Goal: Transaction & Acquisition: Purchase product/service

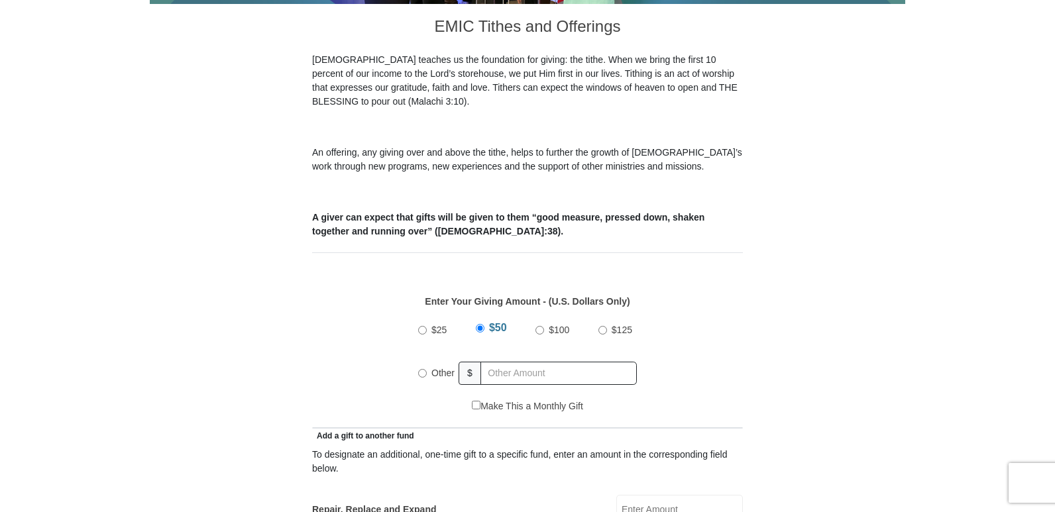
scroll to position [464, 0]
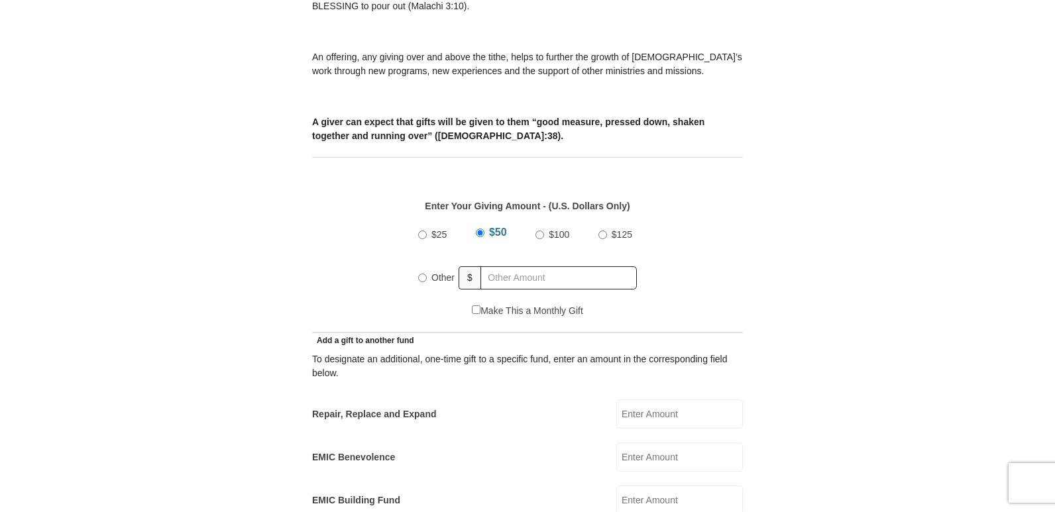
click at [425, 274] on input "Other" at bounding box center [422, 278] width 9 height 9
radio input "true"
click at [545, 266] on input "text" at bounding box center [561, 277] width 152 height 23
type input "33"
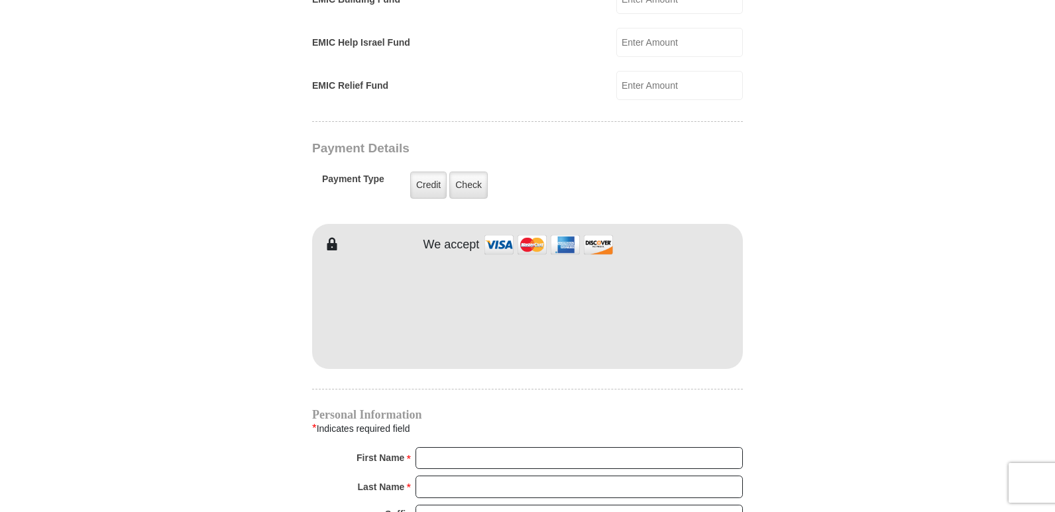
scroll to position [994, 0]
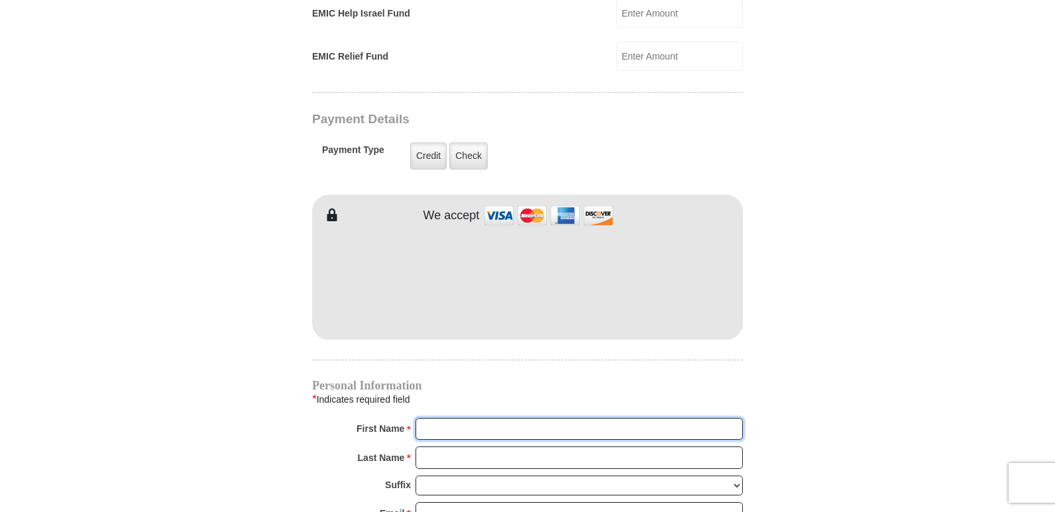
click at [478, 418] on input "First Name *" at bounding box center [578, 429] width 327 height 23
type input "[PERSON_NAME]"
click at [452, 447] on input "Last Name *" at bounding box center [578, 458] width 327 height 23
type input "[PERSON_NAME]"
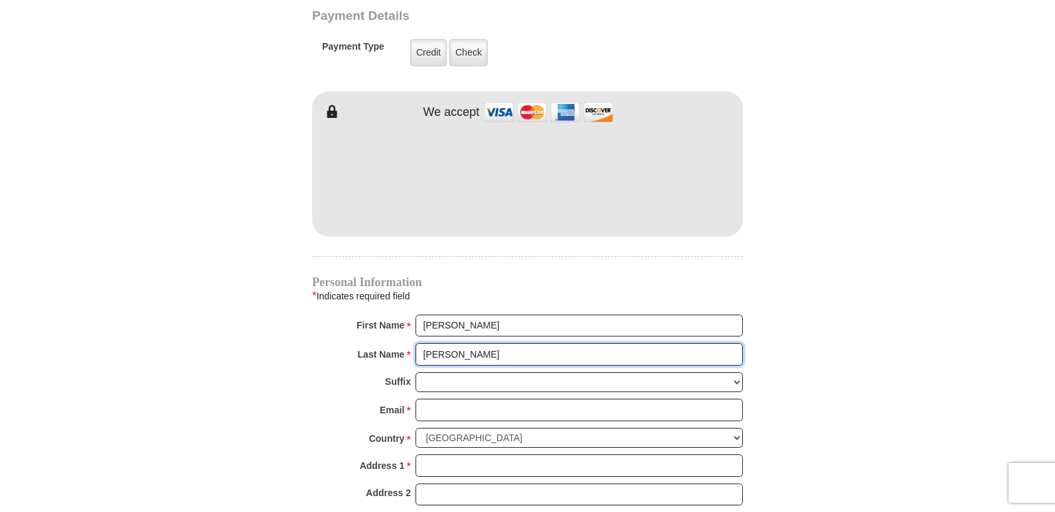
scroll to position [1193, 0]
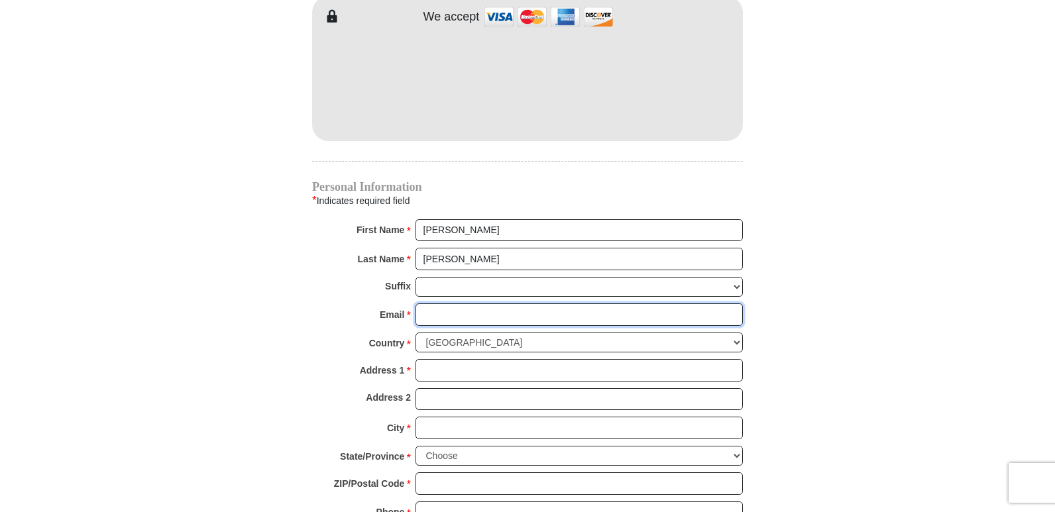
click at [445, 303] on input "Email *" at bounding box center [578, 314] width 327 height 23
type input "[EMAIL_ADDRESS][DOMAIN_NAME]"
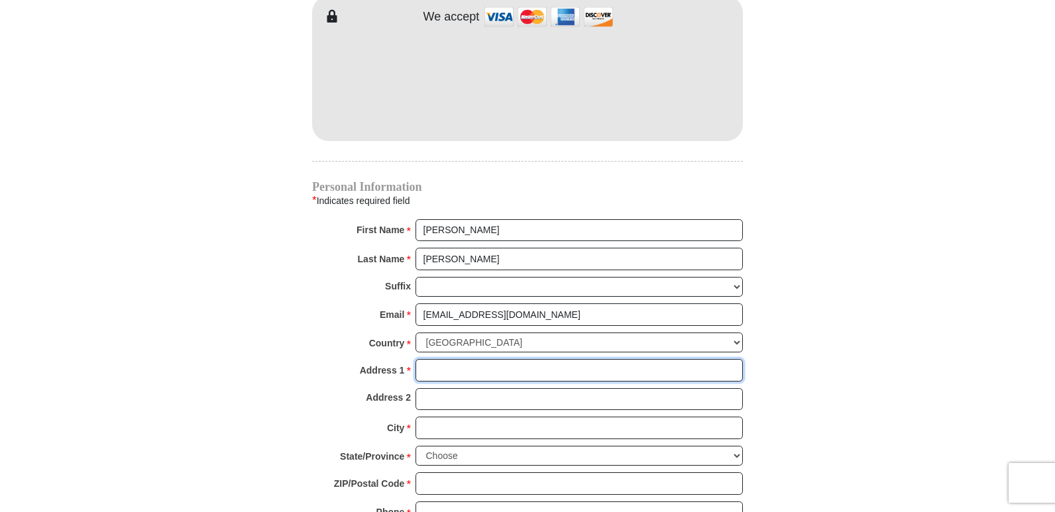
type input "[STREET_ADDRESS]"
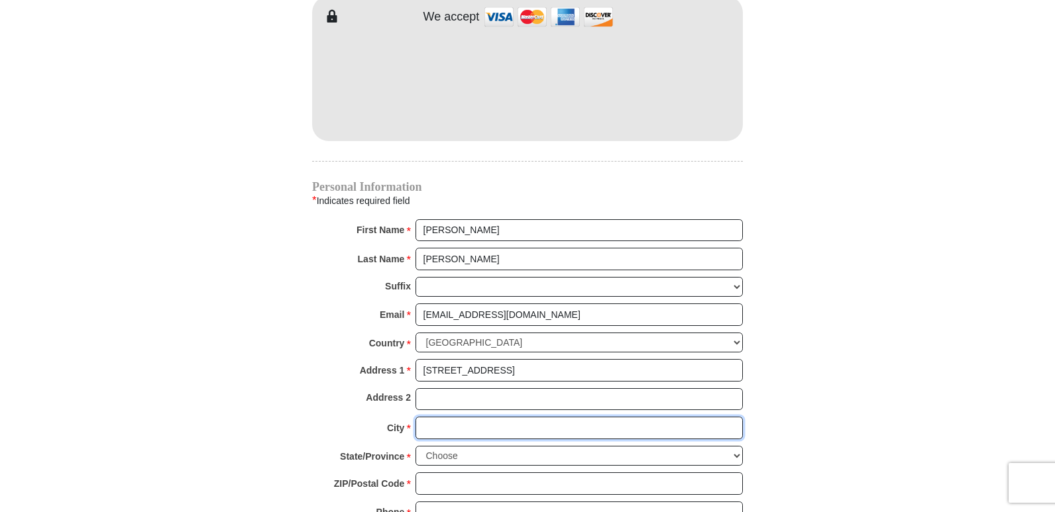
type input "Two Harbors"
select select "MN"
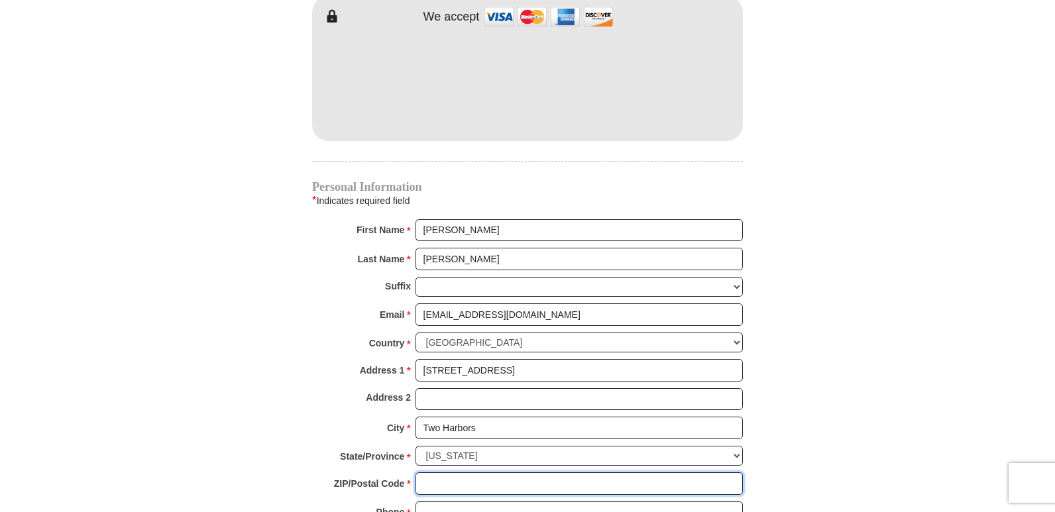
type input "55616"
type input "2188309381"
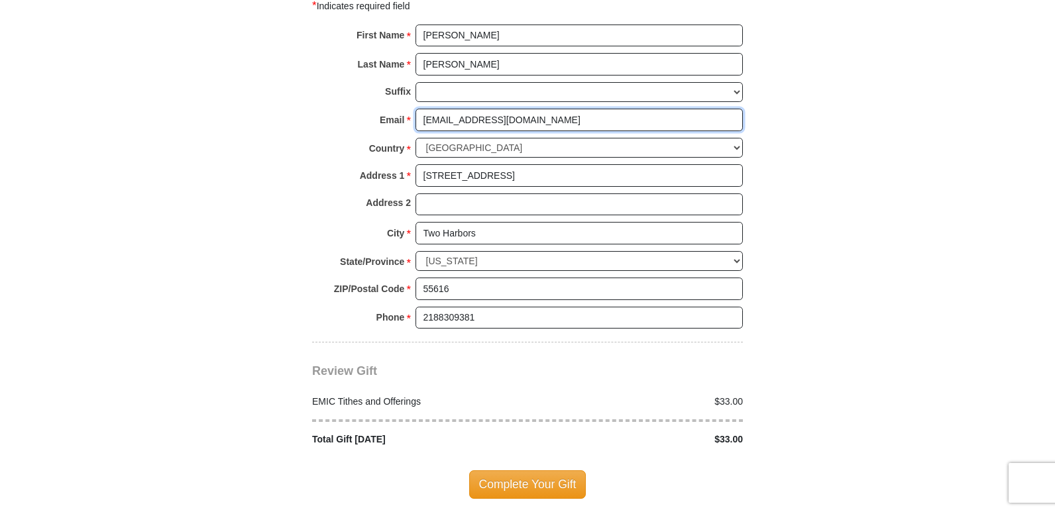
scroll to position [1391, 0]
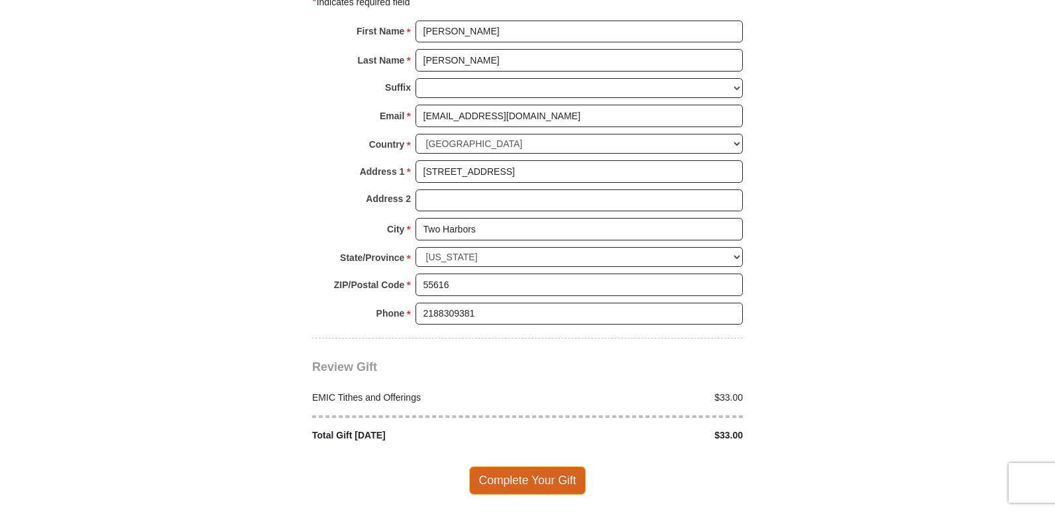
click at [526, 466] on span "Complete Your Gift" at bounding box center [527, 480] width 117 height 28
